Goal: Answer question/provide support: Answer question/provide support

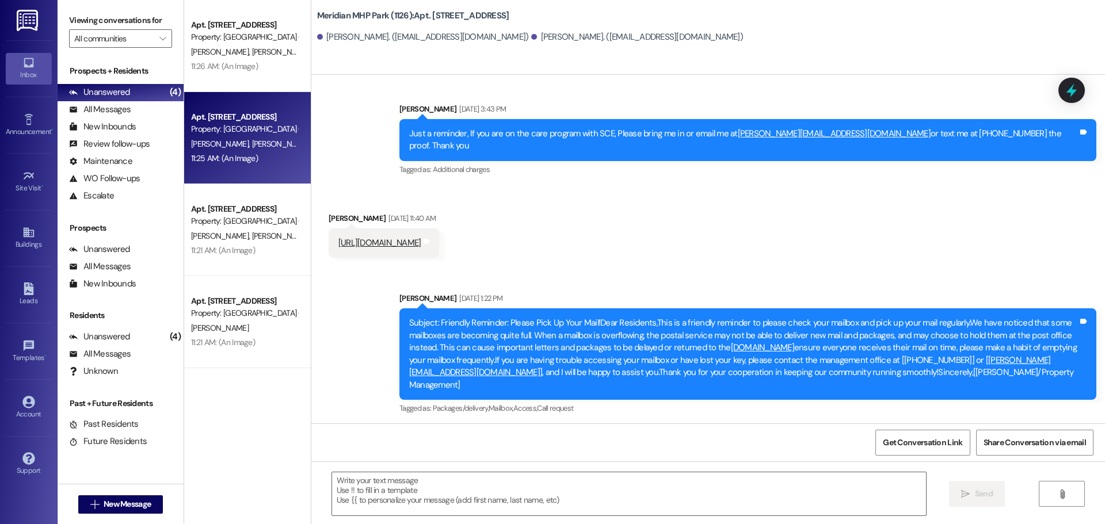
scroll to position [912, 0]
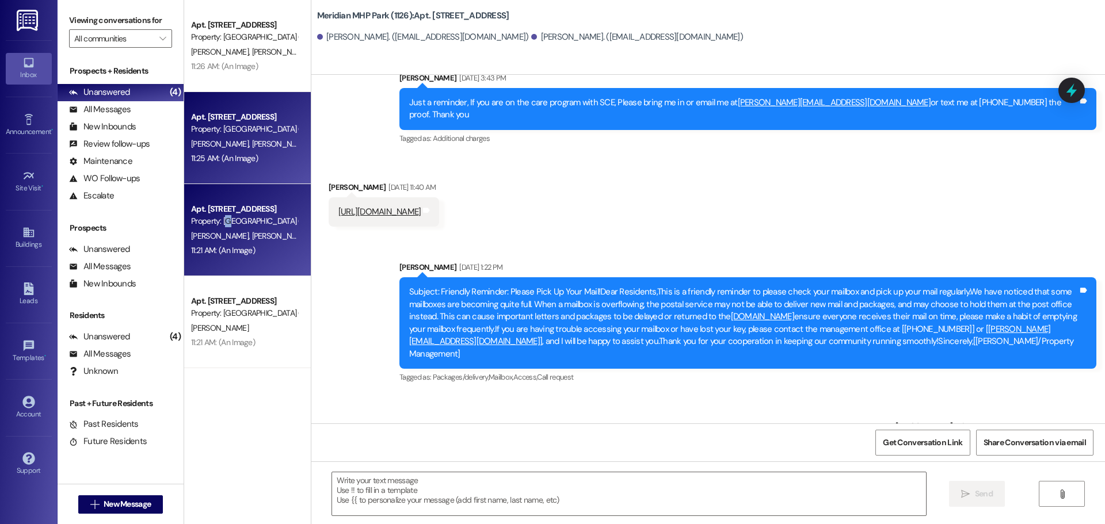
click at [231, 221] on div "Property: [GEOGRAPHIC_DATA] (1126)" at bounding box center [244, 221] width 106 height 12
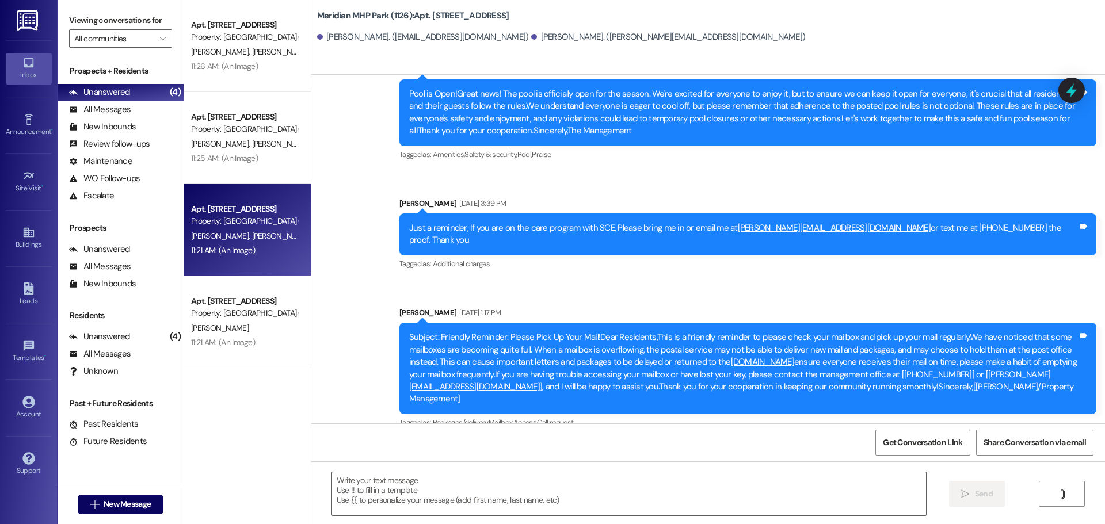
scroll to position [901, 0]
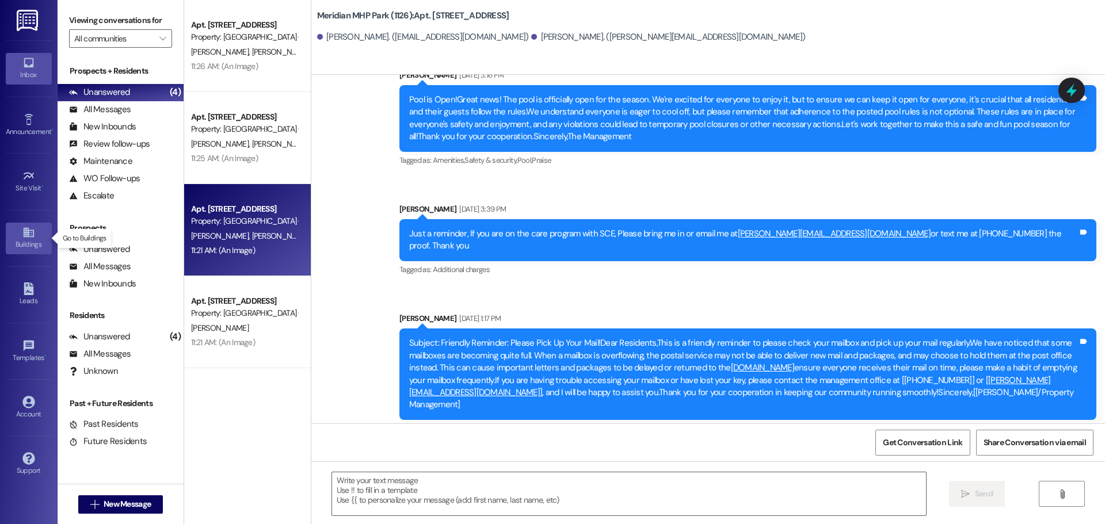
click at [33, 236] on icon at bounding box center [28, 233] width 10 height 10
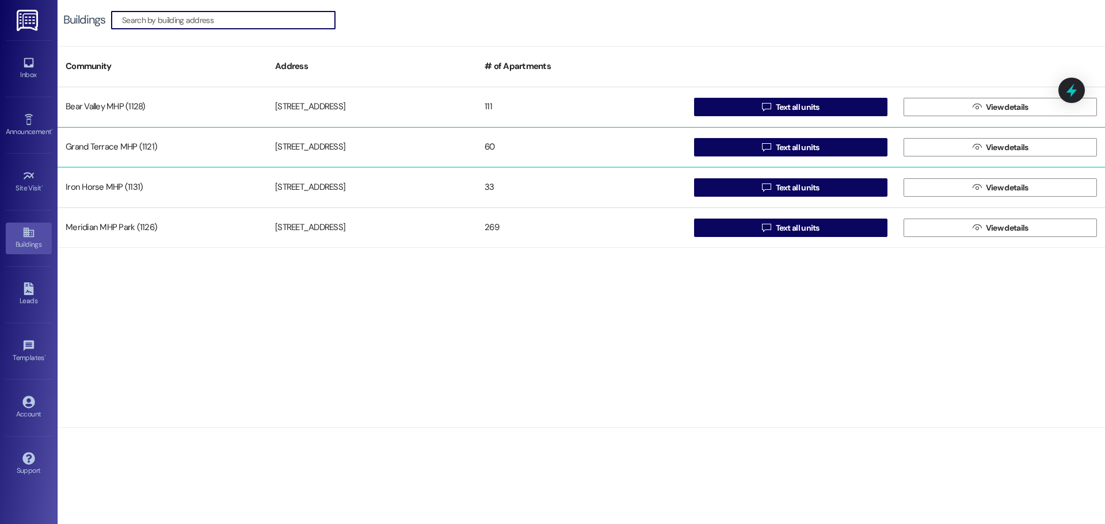
click at [130, 144] on div "Grand Terrace MHP (1121)" at bounding box center [162, 147] width 209 height 23
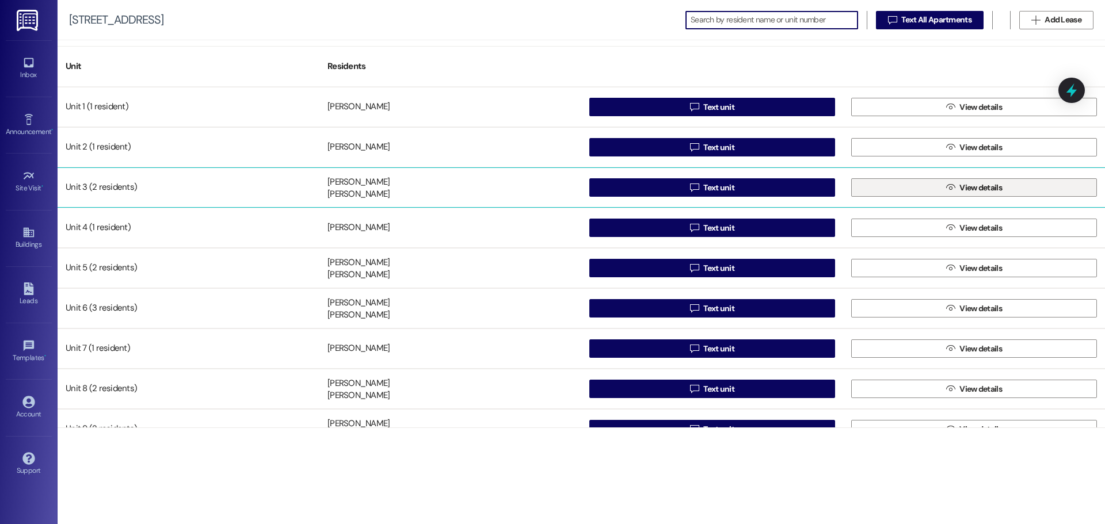
click at [891, 190] on button " View details" at bounding box center [974, 187] width 246 height 18
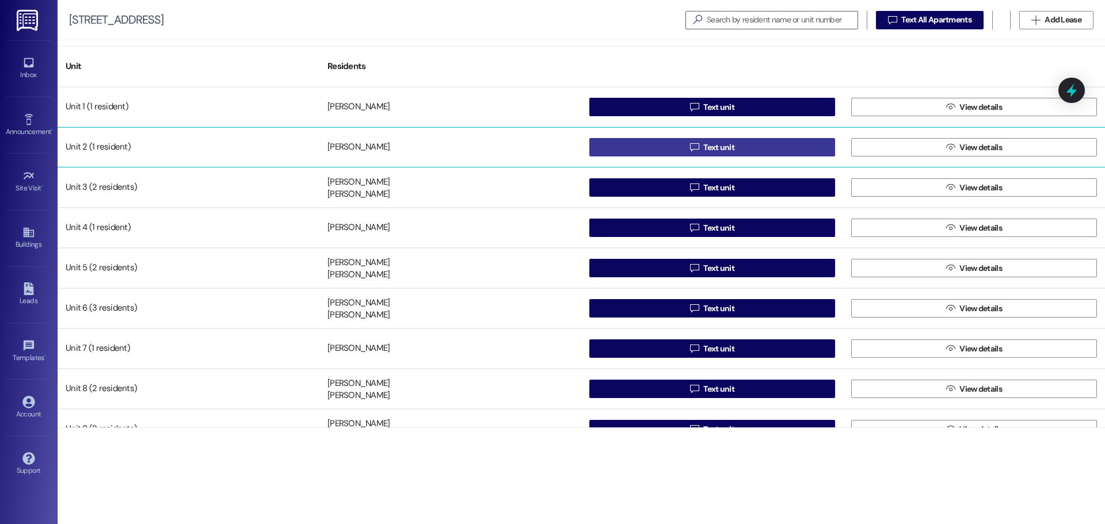
click at [704, 142] on span "Text unit" at bounding box center [718, 148] width 31 height 12
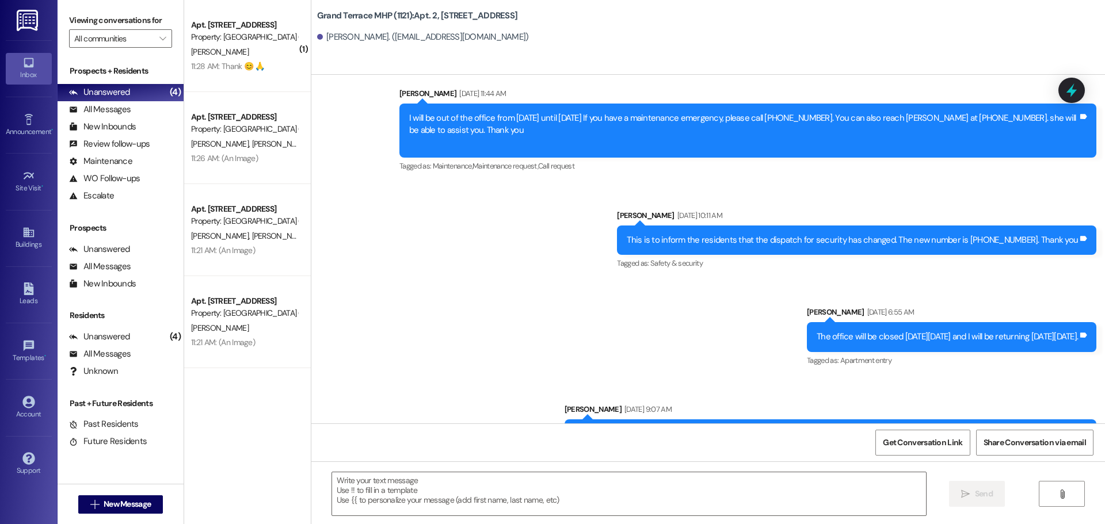
scroll to position [208, 0]
